Goal: Information Seeking & Learning: Understand process/instructions

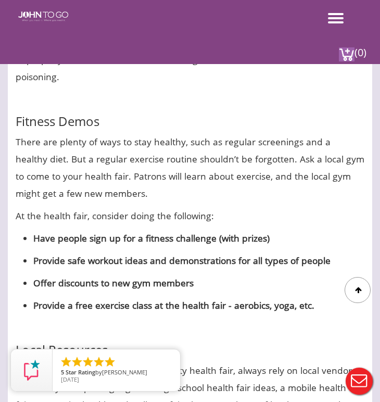
scroll to position [1466, 0]
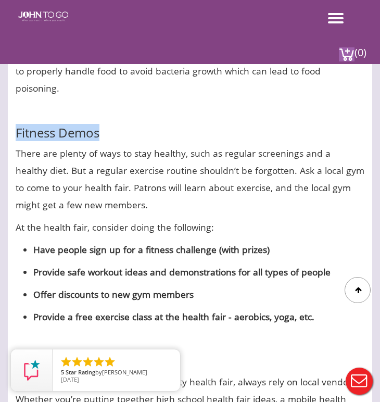
drag, startPoint x: 16, startPoint y: 115, endPoint x: 109, endPoint y: 114, distance: 93.3
click at [109, 114] on h3 "Fitness Demos" at bounding box center [190, 123] width 349 height 32
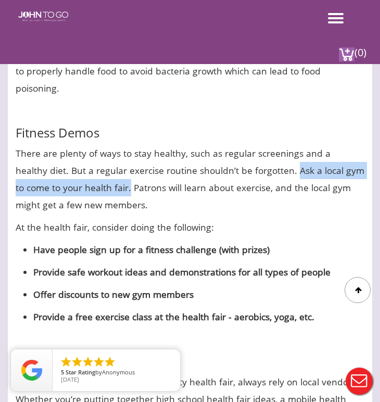
drag, startPoint x: 263, startPoint y: 152, endPoint x: 94, endPoint y: 167, distance: 169.5
click at [94, 167] on p "There are plenty of ways to stay healthy, such as regular screenings and a heal…" at bounding box center [190, 179] width 349 height 69
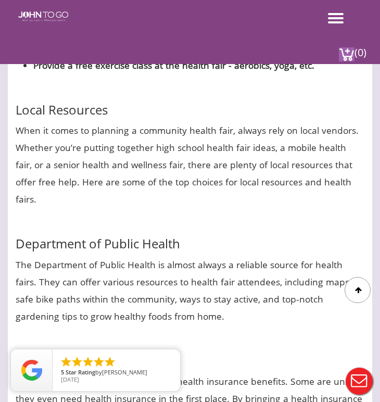
scroll to position [1710, 0]
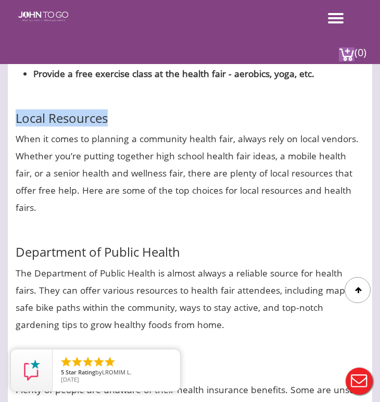
drag, startPoint x: 15, startPoint y: 98, endPoint x: 117, endPoint y: 103, distance: 102.3
click at [117, 103] on h3 "Local Resources" at bounding box center [190, 109] width 349 height 32
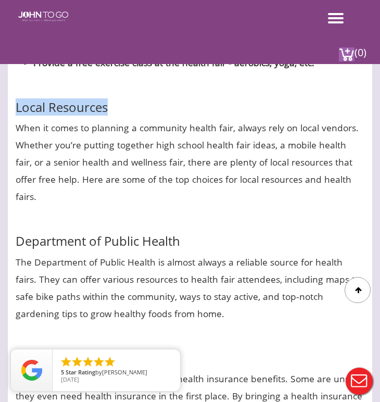
scroll to position [1723, 0]
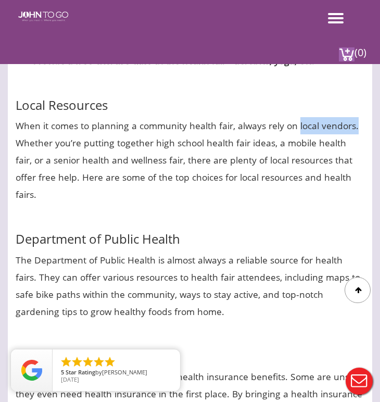
drag, startPoint x: 297, startPoint y: 108, endPoint x: 365, endPoint y: 105, distance: 68.3
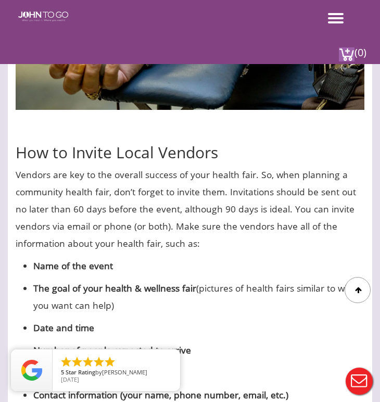
scroll to position [2879, 0]
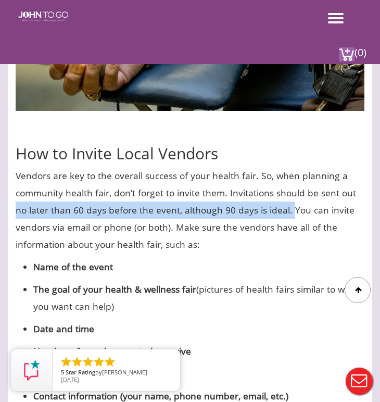
drag, startPoint x: 16, startPoint y: 139, endPoint x: 288, endPoint y: 142, distance: 272.6
click at [288, 167] on p "Vendors are key to the overall success of your health fair. So, when planning a…" at bounding box center [190, 210] width 349 height 86
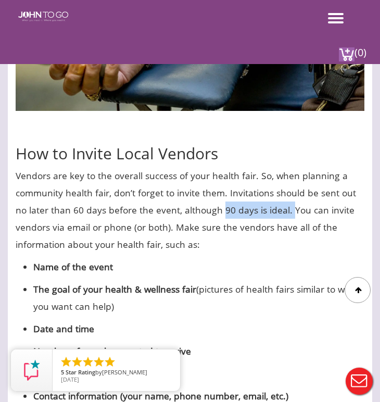
drag, startPoint x: 288, startPoint y: 142, endPoint x: 222, endPoint y: 142, distance: 66.2
click at [222, 167] on p "Vendors are key to the overall success of your health fair. So, when planning a…" at bounding box center [190, 210] width 349 height 86
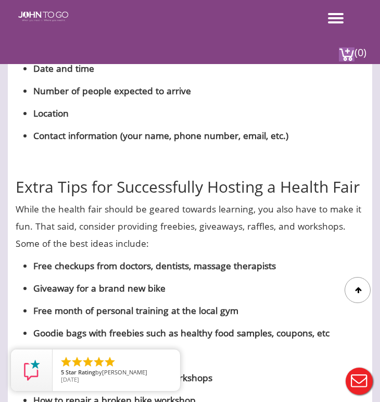
scroll to position [3173, 0]
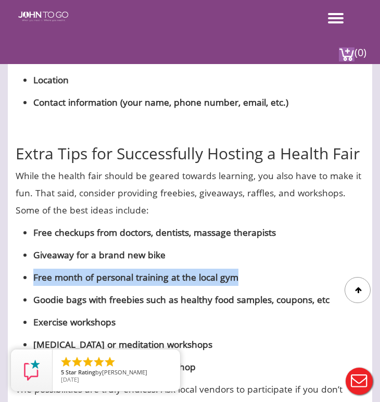
drag, startPoint x: 238, startPoint y: 209, endPoint x: 32, endPoint y: 214, distance: 205.4
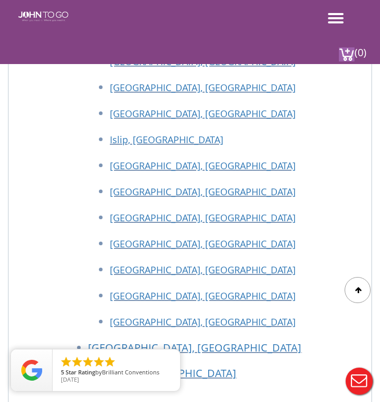
scroll to position [6416, 0]
